Goal: Task Accomplishment & Management: Use online tool/utility

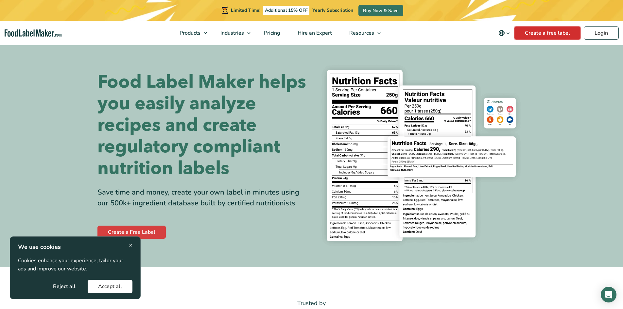
click at [532, 33] on link "Create a free label" at bounding box center [547, 32] width 66 height 13
drag, startPoint x: 117, startPoint y: 289, endPoint x: 117, endPoint y: 279, distance: 10.2
click at [117, 289] on button "Accept all" at bounding box center [110, 286] width 45 height 13
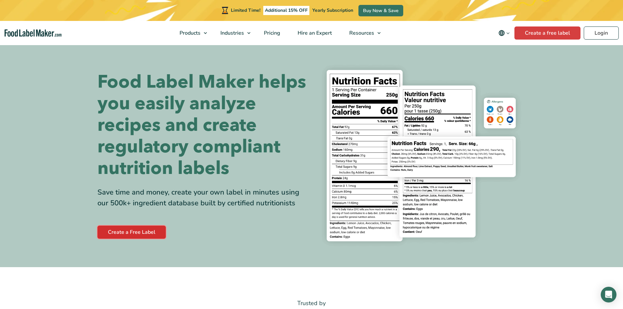
click at [137, 227] on link "Create a Free Label" at bounding box center [131, 232] width 68 height 13
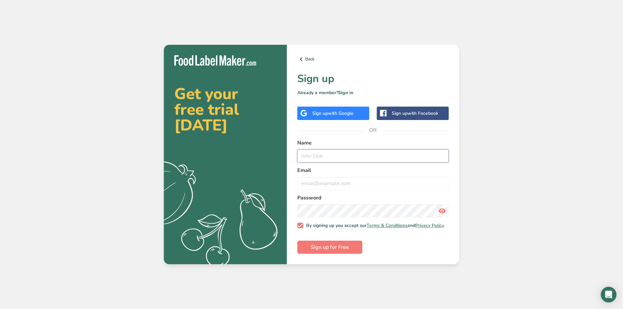
click at [316, 149] on input "text" at bounding box center [372, 155] width 151 height 13
type input "laboratorio"
click at [327, 177] on input "email" at bounding box center [372, 183] width 151 height 13
type input "laboratorio@ambrachocolate.com"
click at [350, 253] on button "Sign up for Free" at bounding box center [329, 247] width 65 height 13
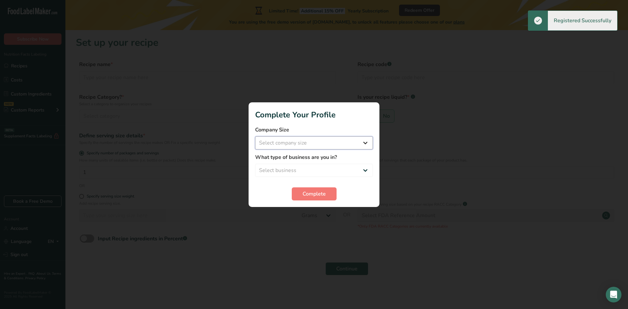
click at [306, 142] on select "Select company size Fewer than 10 Employees 10 to 50 Employees 51 to 500 Employ…" at bounding box center [314, 142] width 118 height 13
select select "2"
click at [255, 136] on select "Select company size Fewer than 10 Employees 10 to 50 Employees 51 to 500 Employ…" at bounding box center [314, 142] width 118 height 13
click at [327, 168] on select "Select business Packaged Food Manufacturer Restaurant & Cafe Bakery Meal Plans …" at bounding box center [314, 170] width 118 height 13
select select "1"
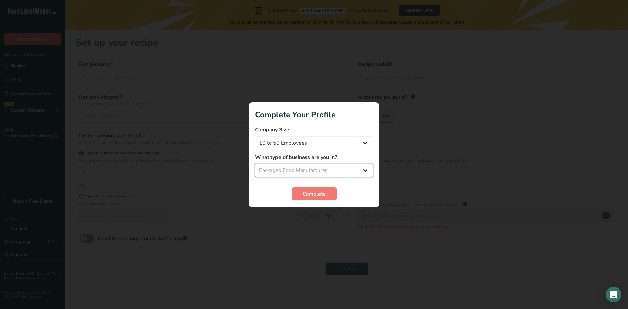
click at [255, 164] on select "Select business Packaged Food Manufacturer Restaurant & Cafe Bakery Meal Plans …" at bounding box center [314, 170] width 118 height 13
click at [319, 191] on span "Complete" at bounding box center [313, 194] width 23 height 8
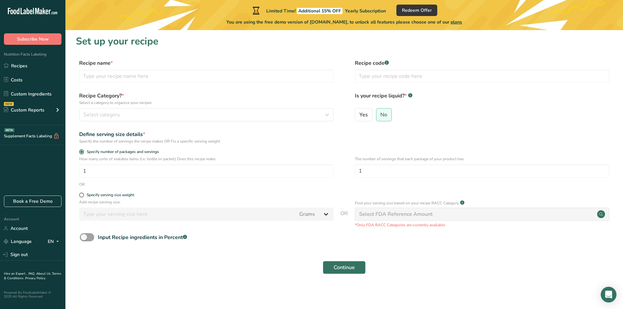
scroll to position [2, 0]
click at [189, 74] on input "text" at bounding box center [206, 75] width 254 height 13
type input "Milk Chocolate"
click at [126, 116] on div "Select category" at bounding box center [204, 114] width 242 height 8
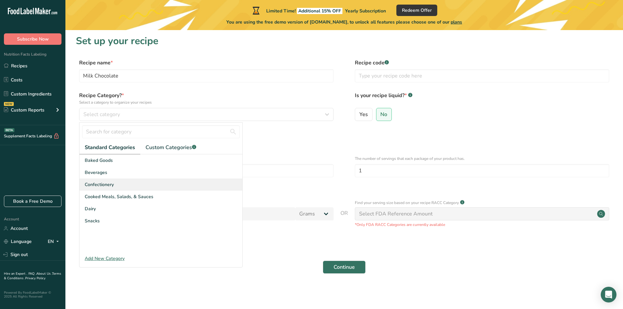
click at [125, 187] on div "Confectionery" at bounding box center [160, 184] width 163 height 12
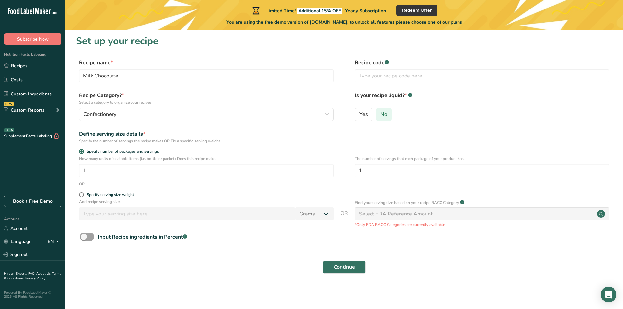
click at [386, 120] on label "No" at bounding box center [384, 114] width 16 height 13
click at [380, 116] on input "No" at bounding box center [378, 114] width 4 height 4
click at [96, 195] on div "Specify serving size weight" at bounding box center [110, 194] width 47 height 5
click at [83, 195] on input "Specify serving size weight" at bounding box center [81, 195] width 4 height 4
radio input "true"
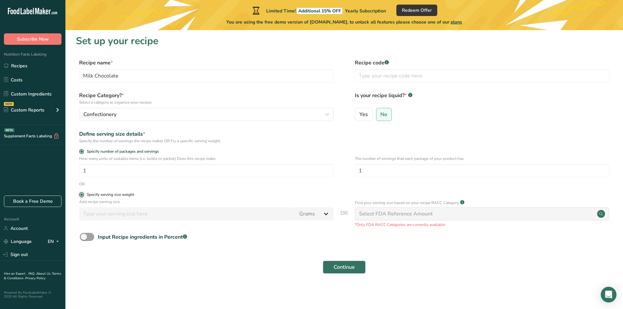
radio input "false"
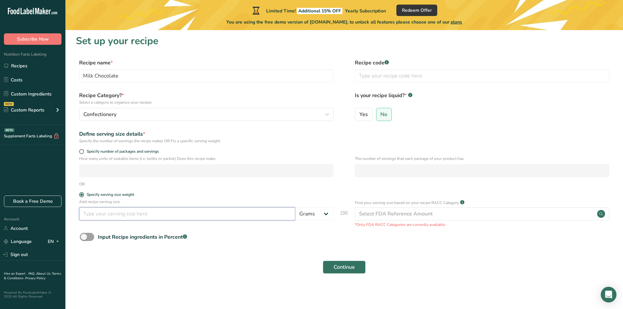
click at [97, 213] on input "number" at bounding box center [187, 213] width 216 height 13
type input "100"
click at [93, 237] on span at bounding box center [87, 237] width 14 height 8
click at [84, 237] on input "Input Recipe ingredients in Percent .a-a{fill:#347362;}.b-a{fill:#fff;}" at bounding box center [82, 237] width 4 height 4
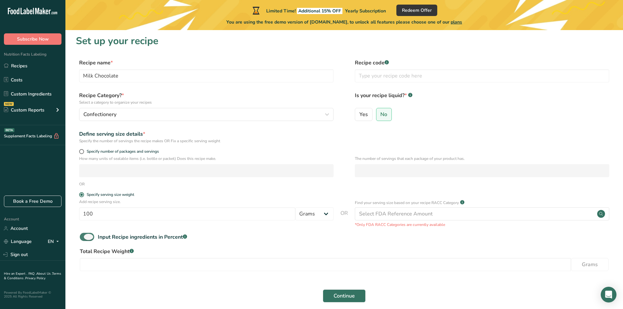
click at [93, 237] on span at bounding box center [87, 237] width 14 height 8
click at [84, 237] on input "Input Recipe ingredients in Percent .a-a{fill:#347362;}.b-a{fill:#fff;}" at bounding box center [82, 237] width 4 height 4
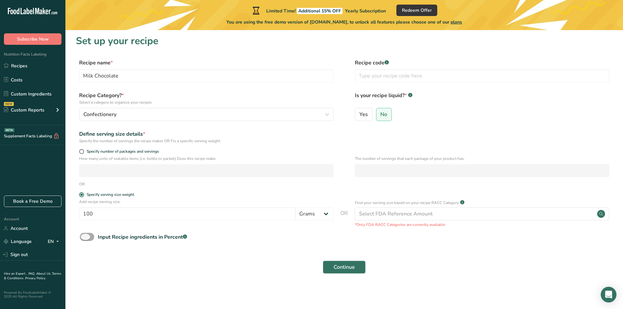
click at [93, 237] on span at bounding box center [87, 237] width 14 height 8
click at [84, 237] on input "Input Recipe ingredients in Percent .a-a{fill:#347362;}.b-a{fill:#fff;}" at bounding box center [82, 237] width 4 height 4
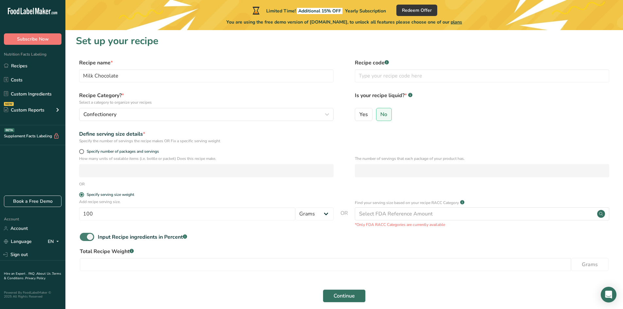
click at [93, 237] on span at bounding box center [87, 237] width 14 height 8
click at [84, 237] on input "Input Recipe ingredients in Percent .a-a{fill:#347362;}.b-a{fill:#fff;}" at bounding box center [82, 237] width 4 height 4
checkbox input "false"
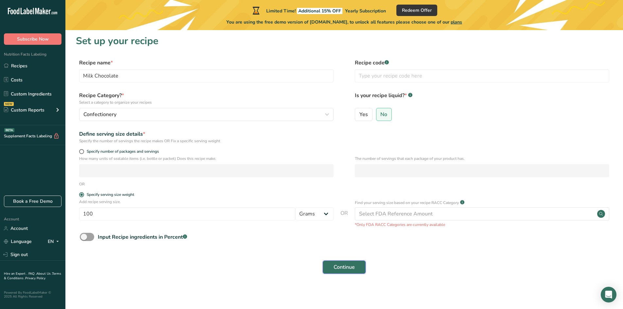
click at [361, 271] on button "Continue" at bounding box center [344, 266] width 43 height 13
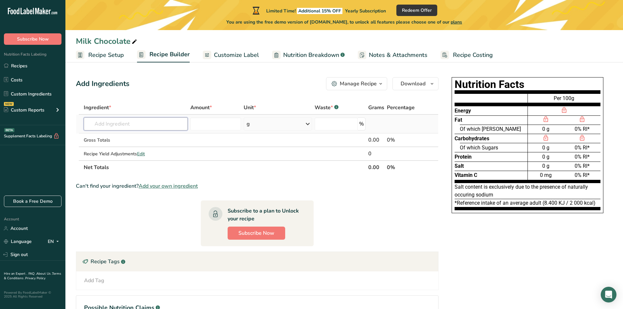
click at [142, 124] on input "text" at bounding box center [136, 123] width 104 height 13
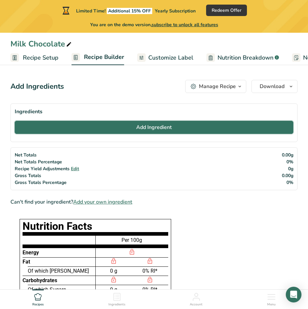
click at [137, 124] on span "Add Ingredient" at bounding box center [154, 127] width 36 height 8
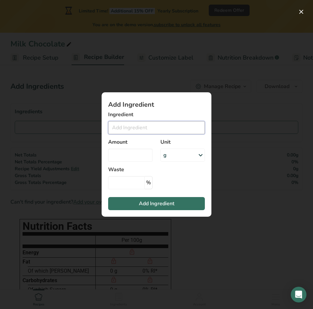
click at [140, 130] on input "Add ingredient modal" at bounding box center [156, 127] width 97 height 13
click at [123, 130] on input "Add ingredient modal" at bounding box center [156, 127] width 97 height 13
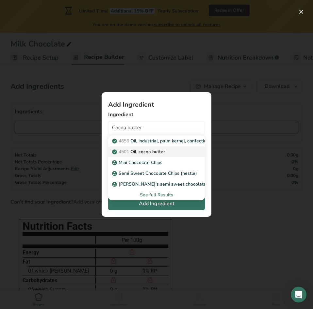
click at [176, 149] on div "4501 Oil, cocoa butter" at bounding box center [151, 151] width 76 height 7
type input "Oil, cocoa butter"
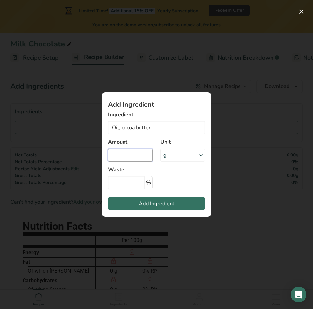
click at [133, 156] on input "Add ingredient modal" at bounding box center [130, 154] width 44 height 13
click at [171, 154] on div "g" at bounding box center [182, 154] width 44 height 13
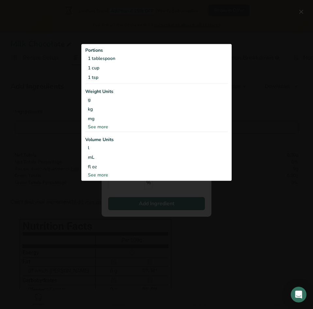
click at [161, 189] on div "Add ingredient modal" at bounding box center [156, 154] width 313 height 309
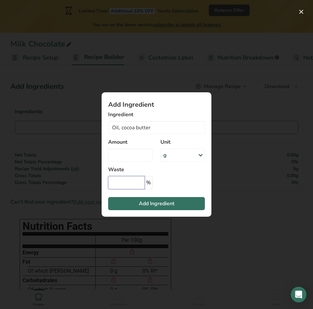
click at [137, 185] on input "Add ingredient modal" at bounding box center [126, 182] width 37 height 13
click at [125, 155] on input "Add ingredient modal" at bounding box center [130, 154] width 44 height 13
click at [121, 180] on input "Add ingredient modal" at bounding box center [126, 182] width 37 height 13
click at [114, 167] on label "Waste" at bounding box center [130, 169] width 44 height 8
click at [118, 170] on label "Waste" at bounding box center [130, 169] width 44 height 8
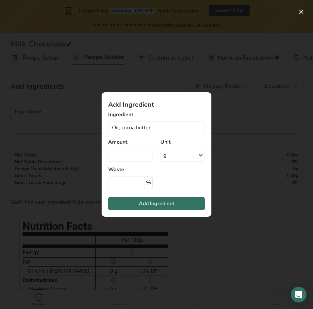
click at [170, 154] on div "g" at bounding box center [182, 154] width 44 height 13
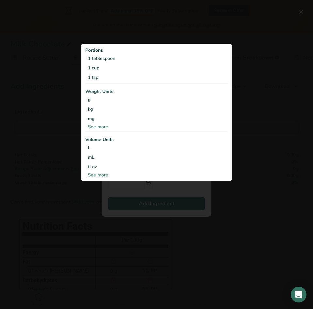
click at [91, 176] on div "See more" at bounding box center [156, 174] width 143 height 7
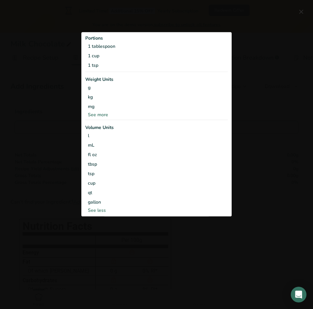
click at [74, 199] on div "Add ingredient modal" at bounding box center [156, 154] width 313 height 309
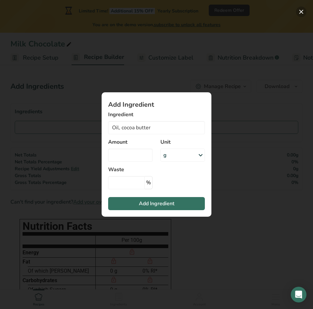
click at [303, 11] on button "Add ingredient modal" at bounding box center [301, 12] width 10 height 10
